Goal: Task Accomplishment & Management: Manage account settings

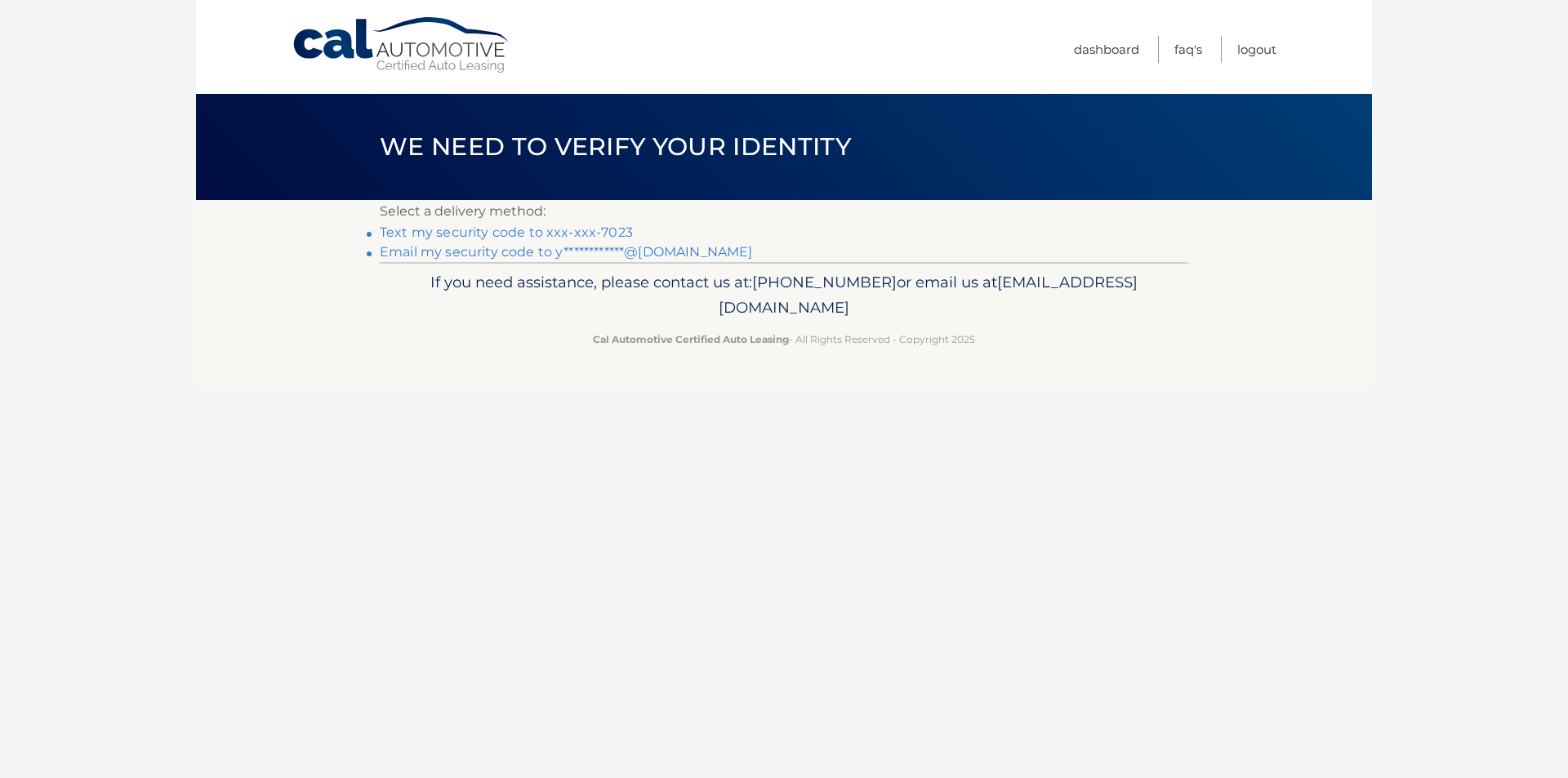
click at [608, 223] on li "Text my security code to xxx-xxx-7023" at bounding box center [784, 232] width 808 height 20
click at [608, 226] on link "Text my security code to xxx-xxx-7023" at bounding box center [506, 232] width 253 height 15
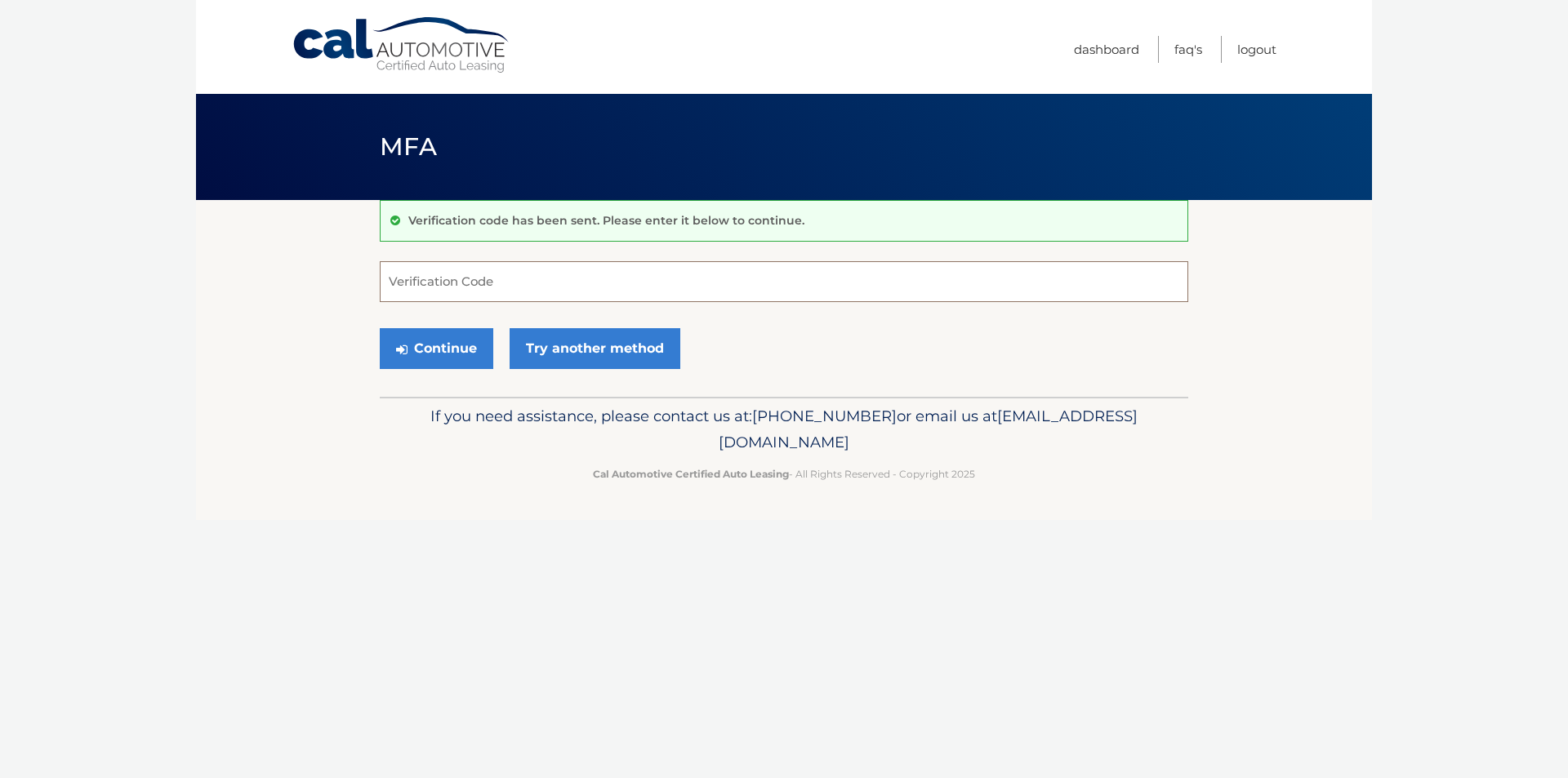
click at [801, 297] on input "Verification Code" at bounding box center [784, 281] width 808 height 41
type input "017396"
click at [451, 339] on button "Continue" at bounding box center [437, 348] width 113 height 41
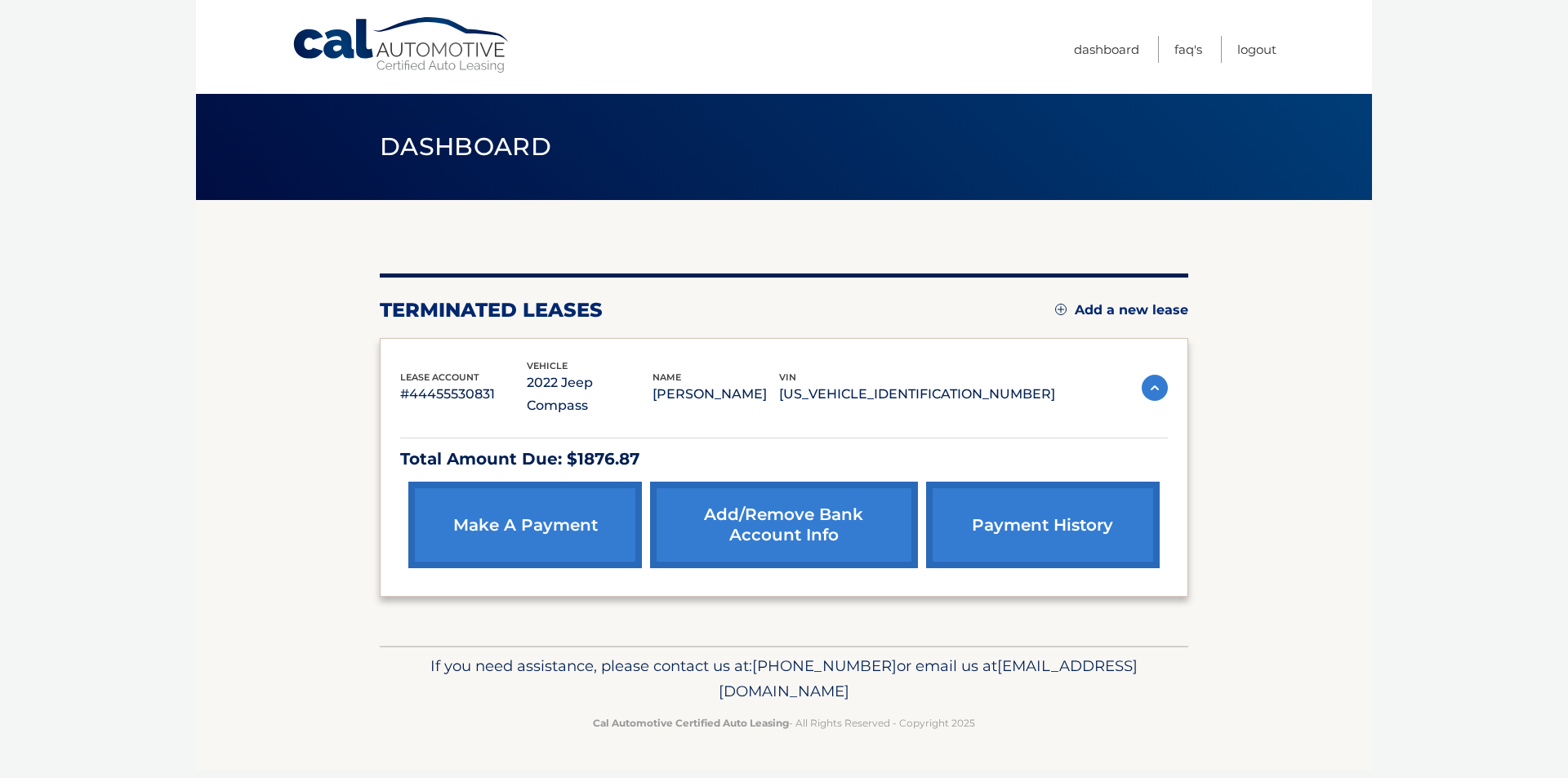
click at [1161, 375] on img at bounding box center [1155, 389] width 26 height 26
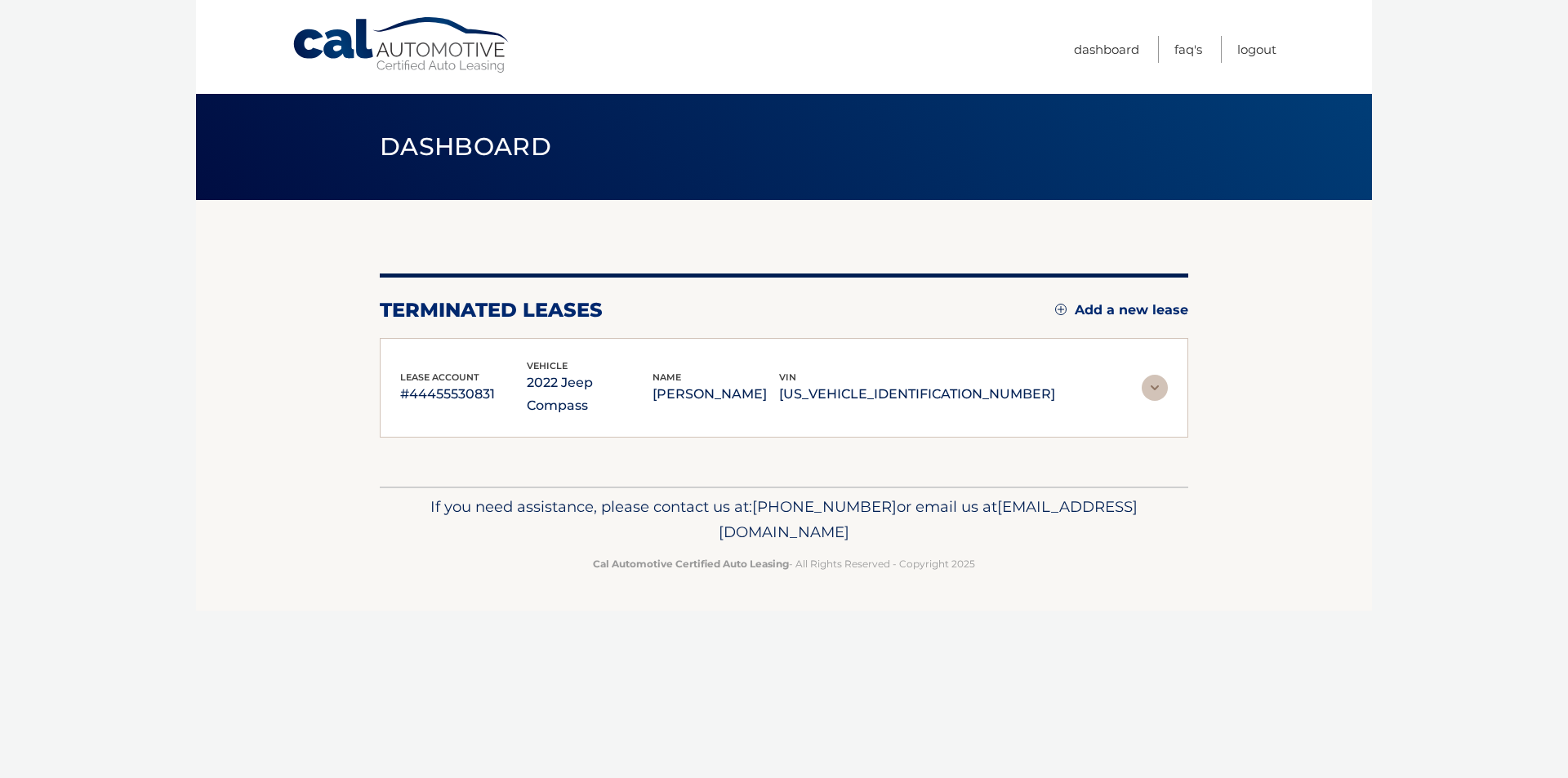
click at [1161, 375] on img at bounding box center [1155, 389] width 26 height 26
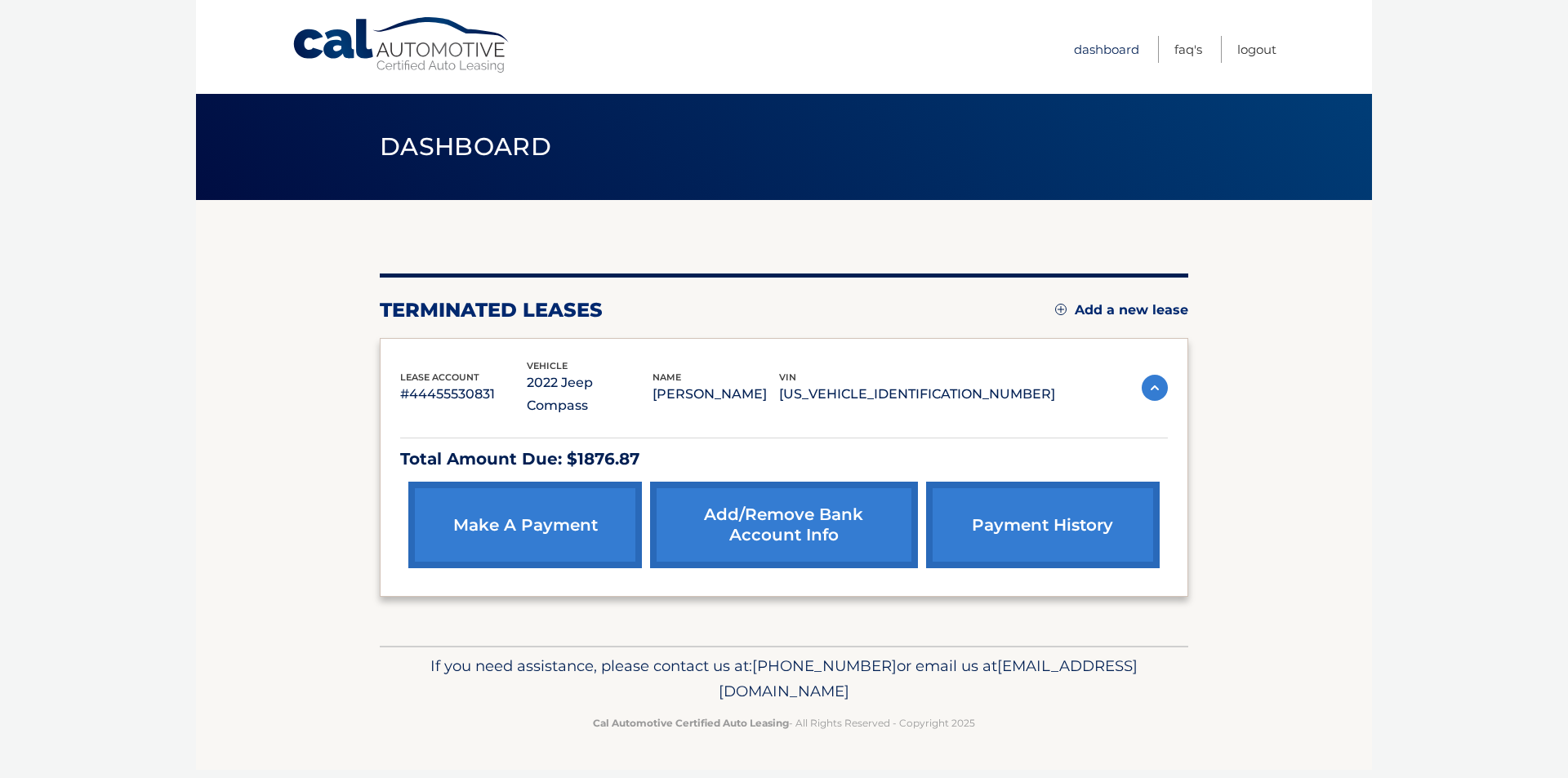
click at [1115, 49] on link "Dashboard" at bounding box center [1106, 49] width 65 height 27
click at [1266, 49] on link "Logout" at bounding box center [1257, 49] width 40 height 27
